Goal: Information Seeking & Learning: Learn about a topic

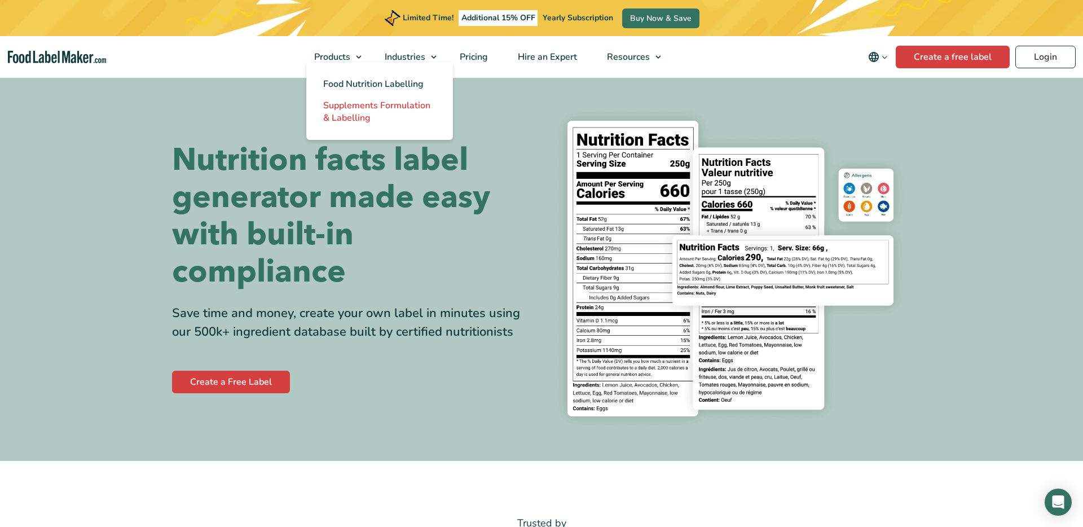
click at [350, 113] on span "Supplements Formulation & Labelling" at bounding box center [376, 111] width 107 height 25
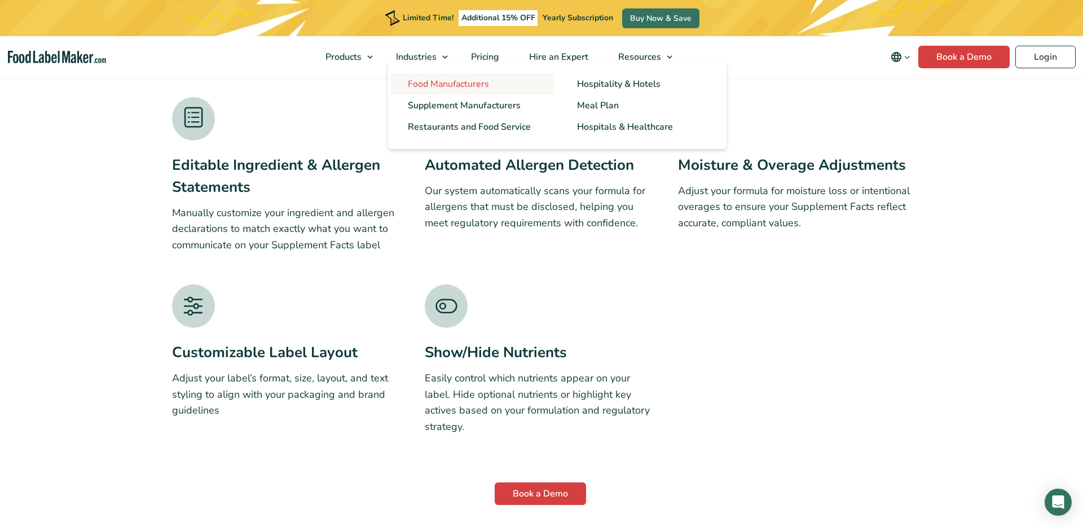
scroll to position [1896, 0]
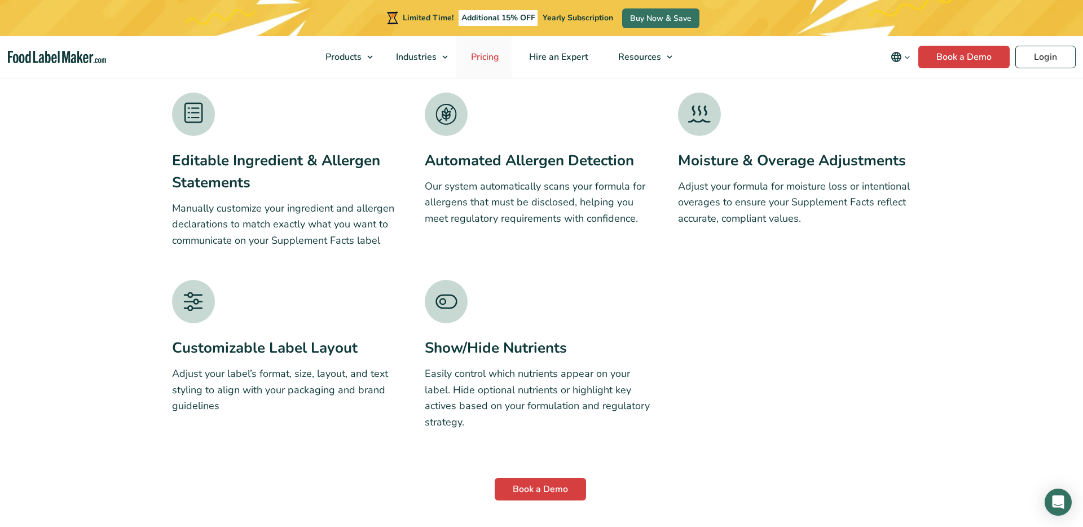
click at [481, 58] on span "Pricing" at bounding box center [484, 57] width 33 height 12
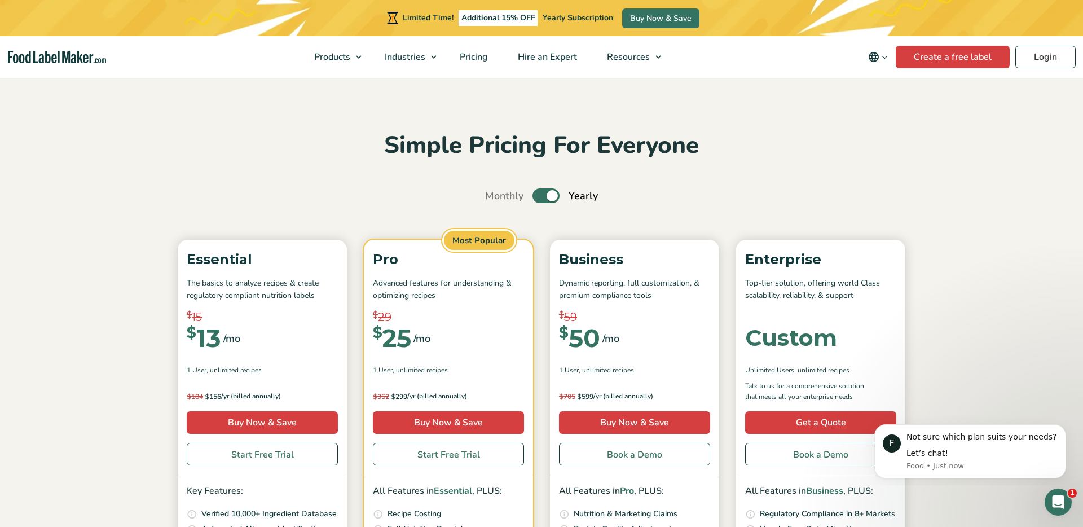
click at [83, 62] on img "Food Label Maker homepage" at bounding box center [57, 57] width 98 height 13
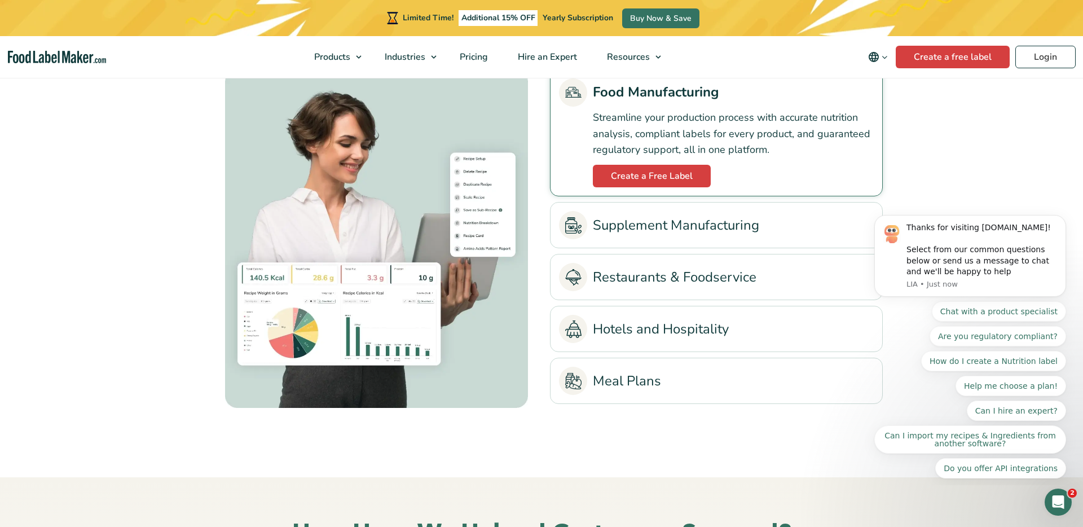
scroll to position [2442, 0]
